Goal: Communication & Community: Answer question/provide support

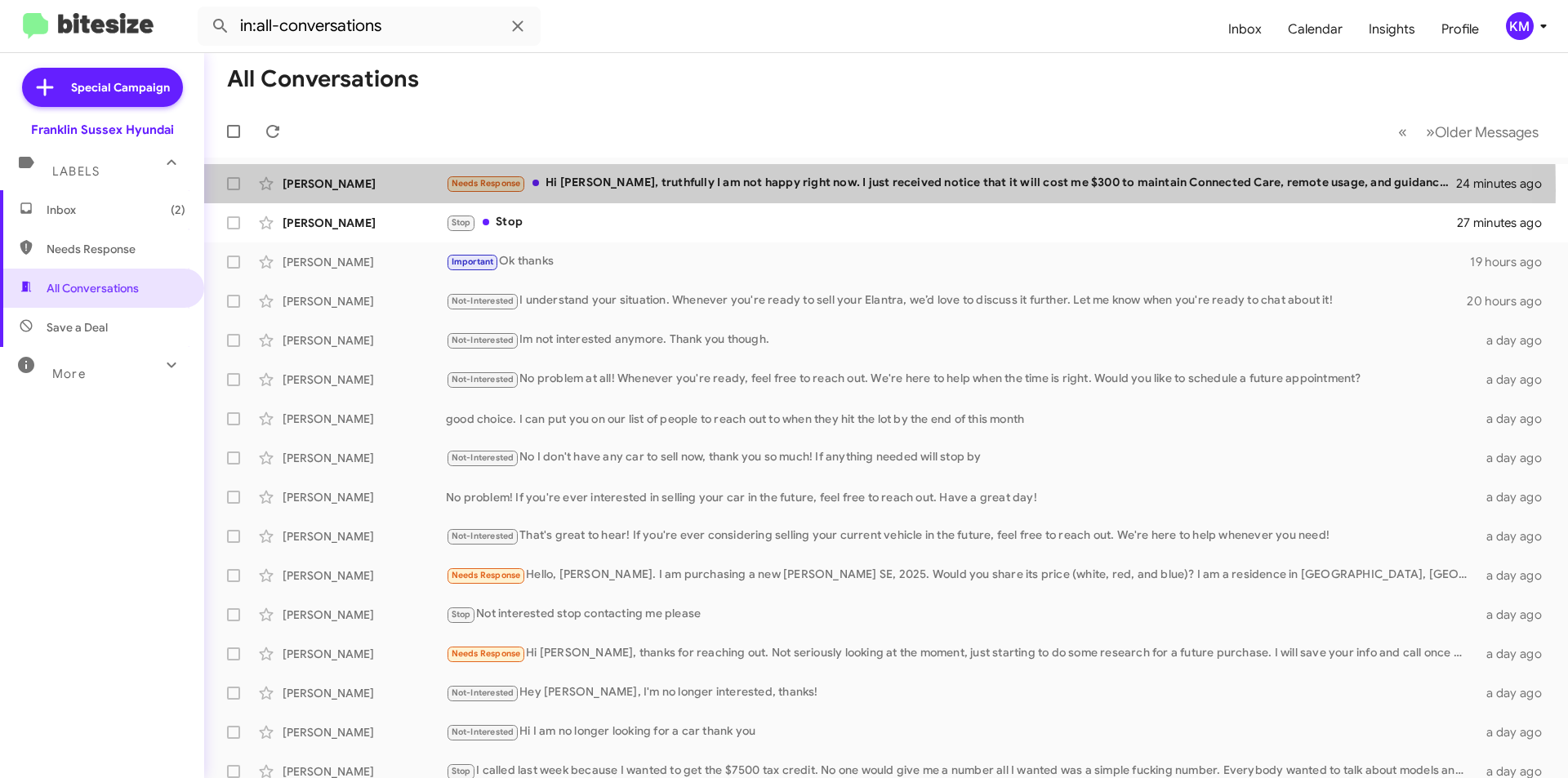
click at [610, 190] on div "Needs Response Hi [PERSON_NAME], truthfully I am not happy right now. I just re…" at bounding box center [951, 183] width 1011 height 18
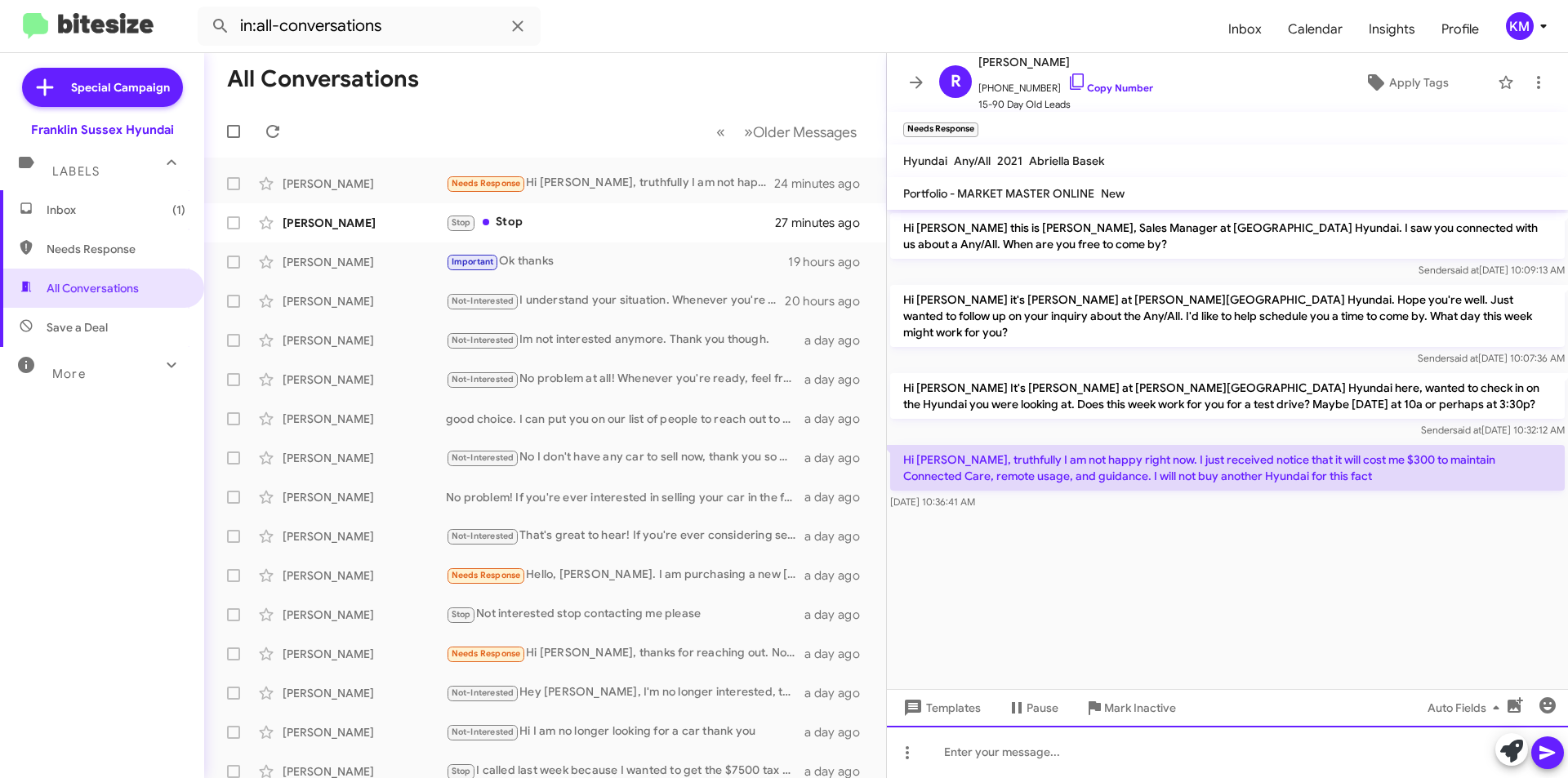
click at [965, 757] on div at bounding box center [1227, 752] width 681 height 53
click at [1030, 744] on div "Hey there. Everyother car brand" at bounding box center [1227, 752] width 681 height 53
click at [1131, 751] on div "Hey there. Every other car brand" at bounding box center [1227, 752] width 681 height 53
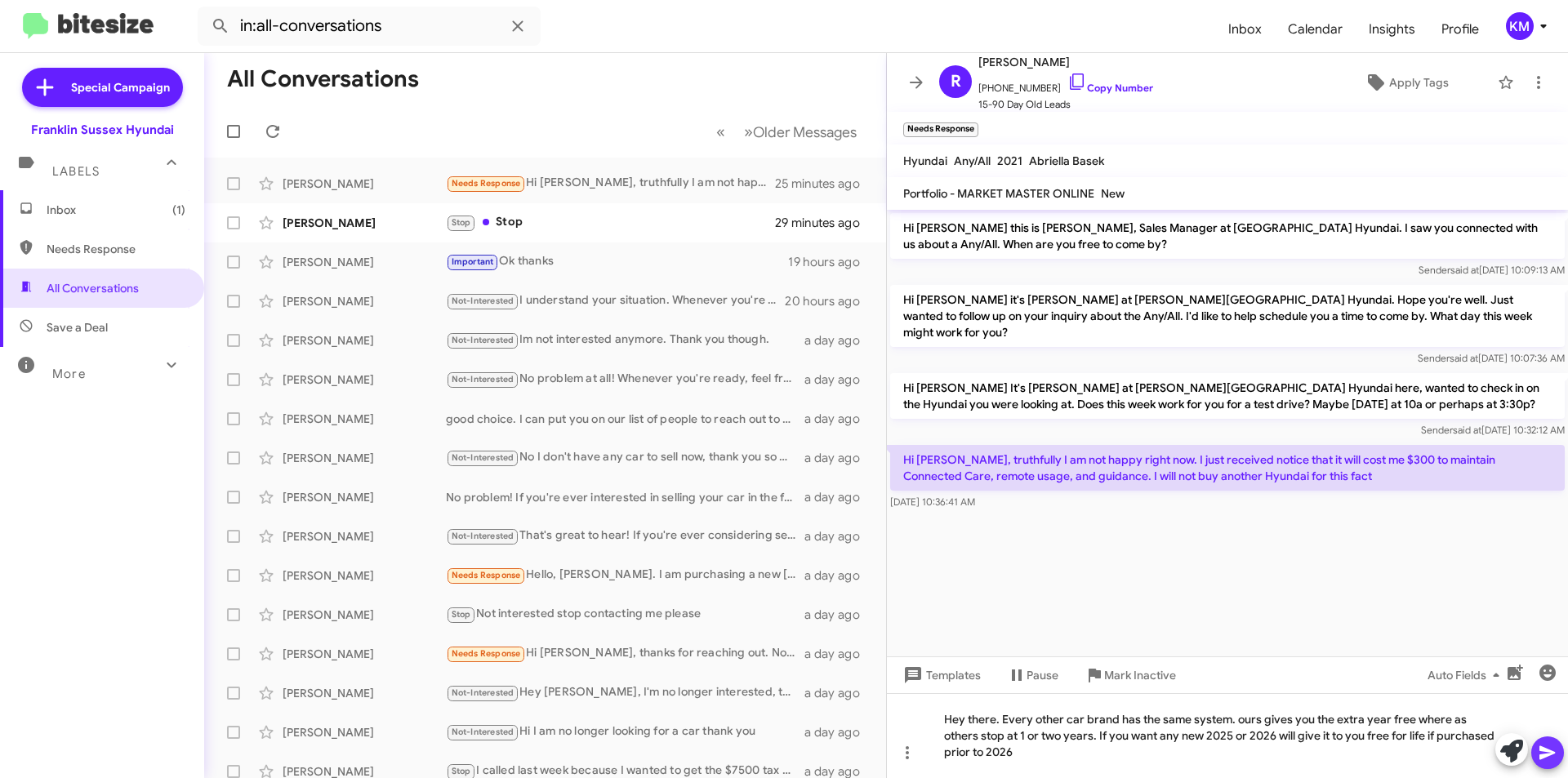
click at [1549, 749] on icon at bounding box center [1547, 752] width 19 height 19
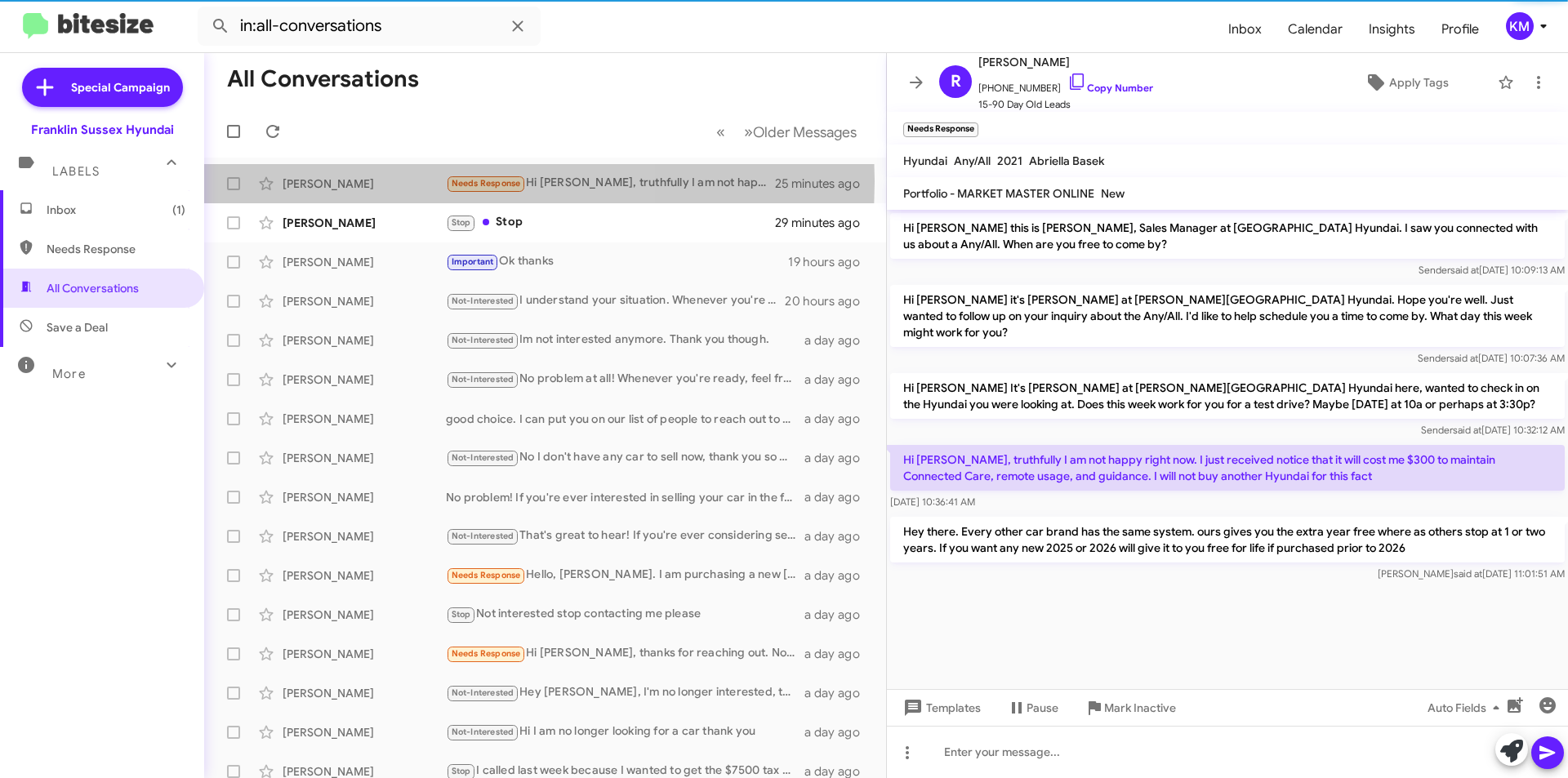
click at [349, 182] on div "[PERSON_NAME]" at bounding box center [364, 184] width 163 height 17
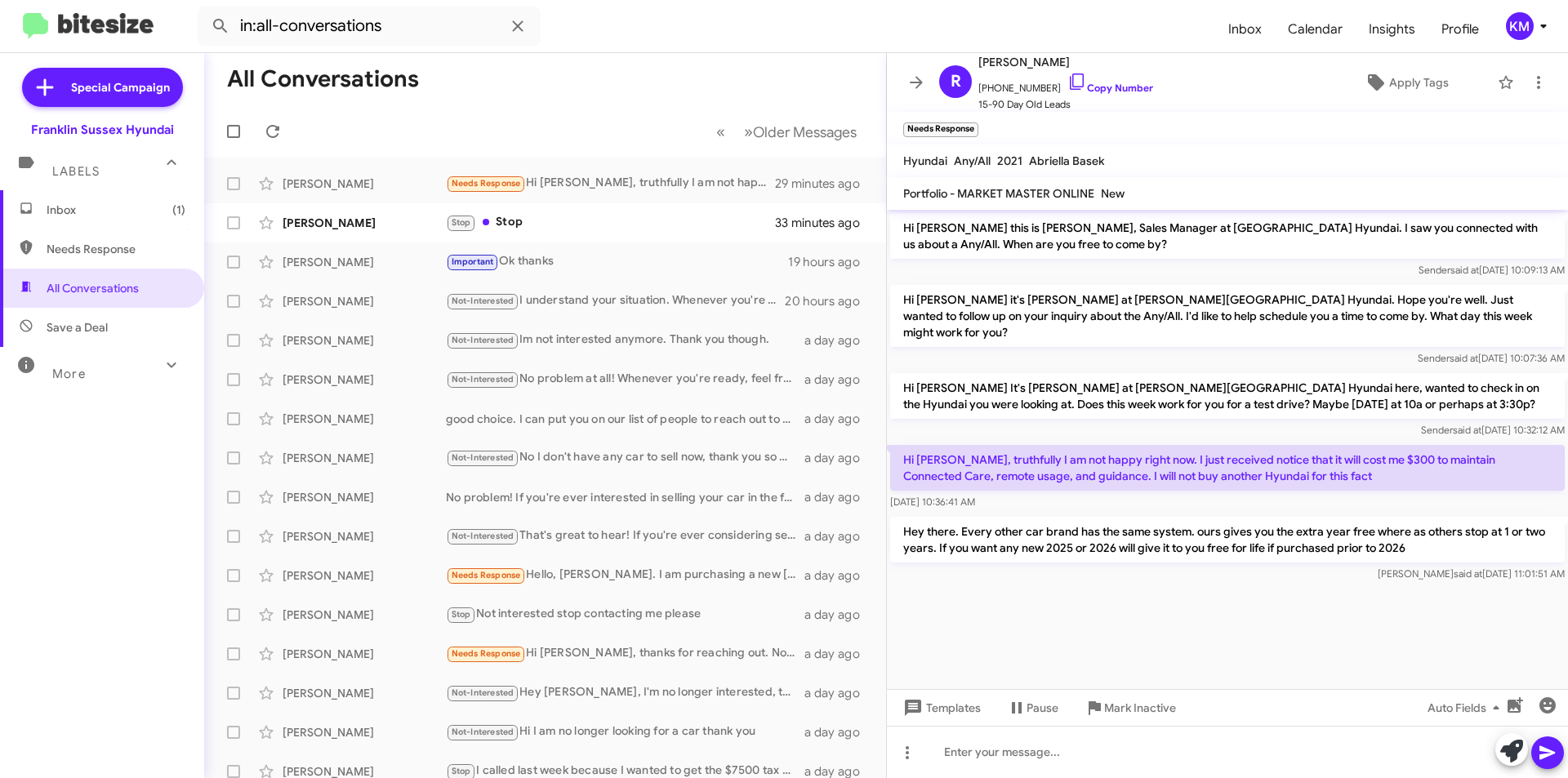
drag, startPoint x: 1089, startPoint y: 61, endPoint x: 1042, endPoint y: 60, distance: 47.0
click at [1035, 65] on span "[PERSON_NAME]" at bounding box center [1067, 62] width 175 height 19
copy span "[PERSON_NAME]"
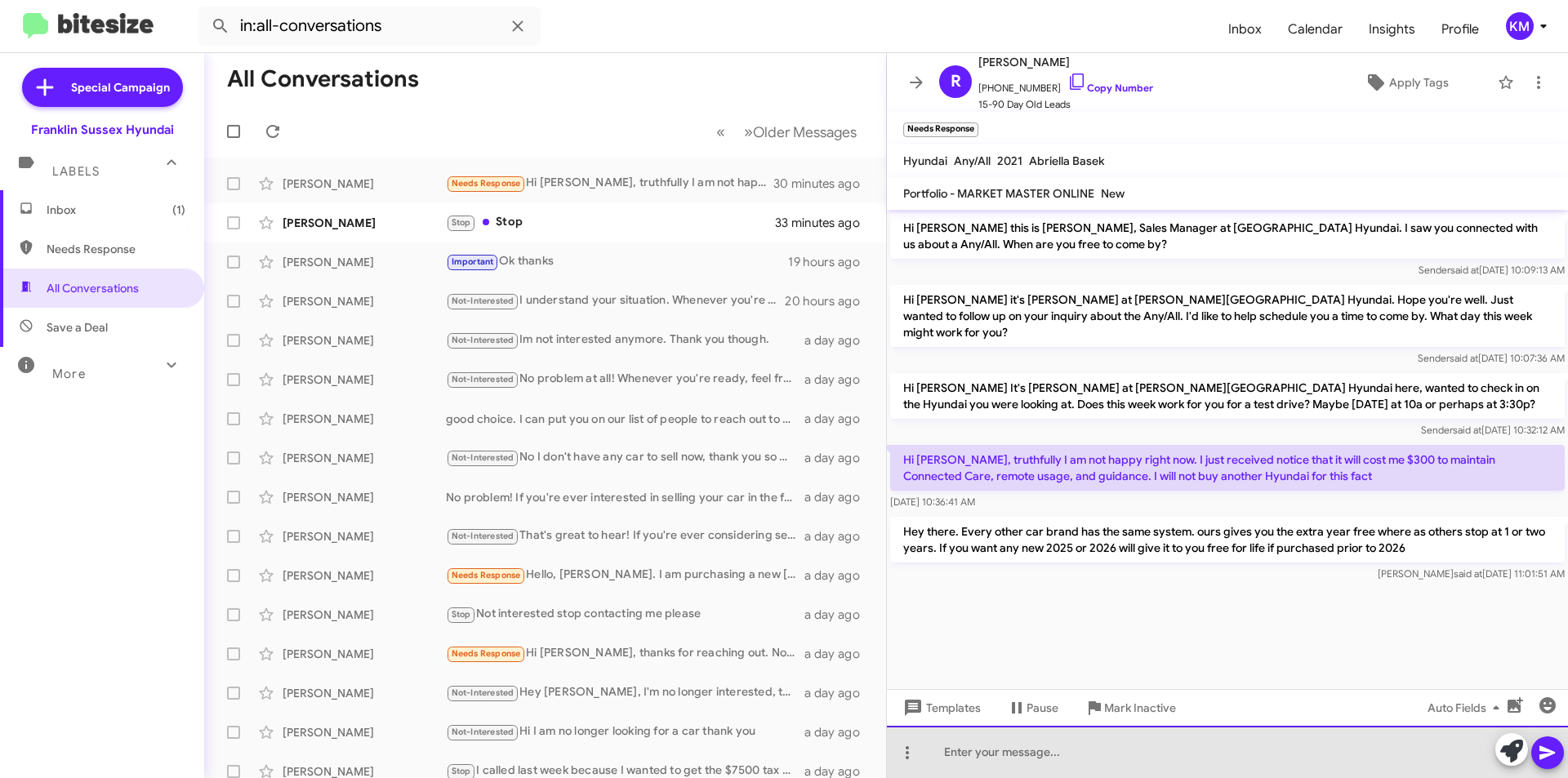
click at [1011, 760] on div at bounding box center [1227, 752] width 681 height 53
